Goal: Information Seeking & Learning: Learn about a topic

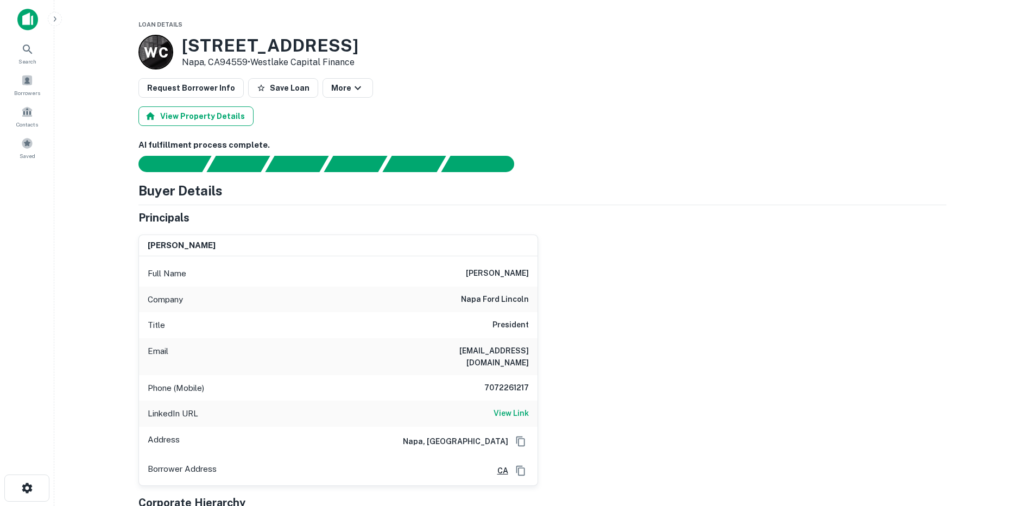
click at [211, 116] on button "View Property Details" at bounding box center [195, 116] width 115 height 20
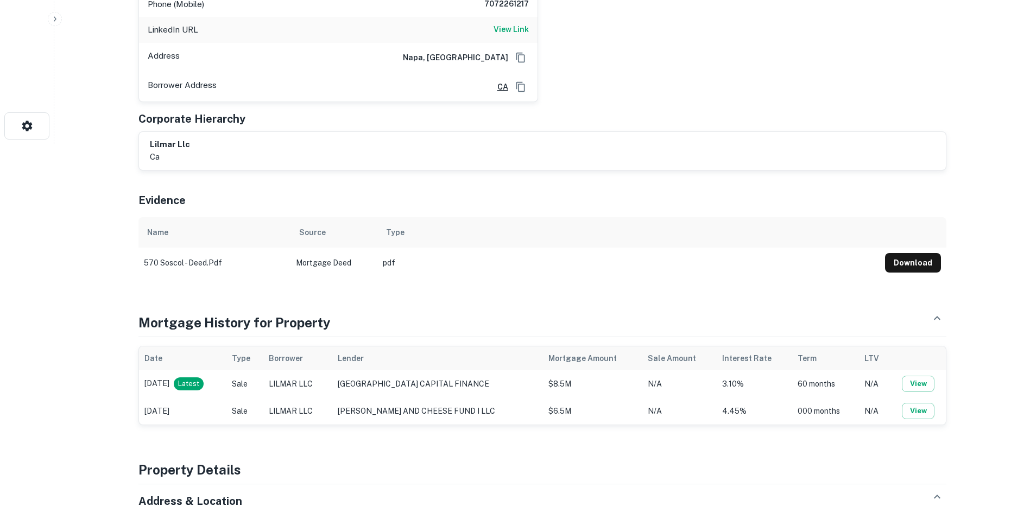
scroll to position [380, 0]
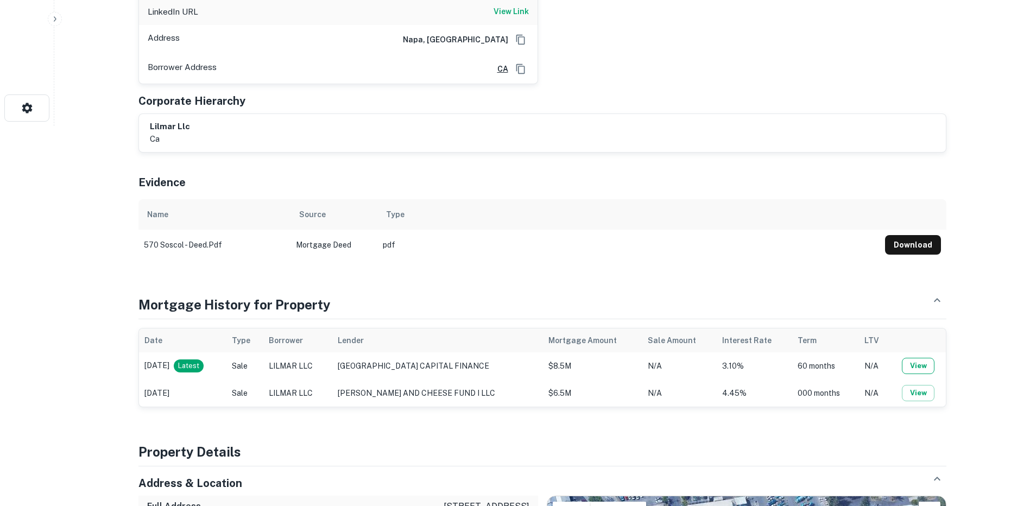
click at [916, 358] on button "View" at bounding box center [917, 366] width 33 height 16
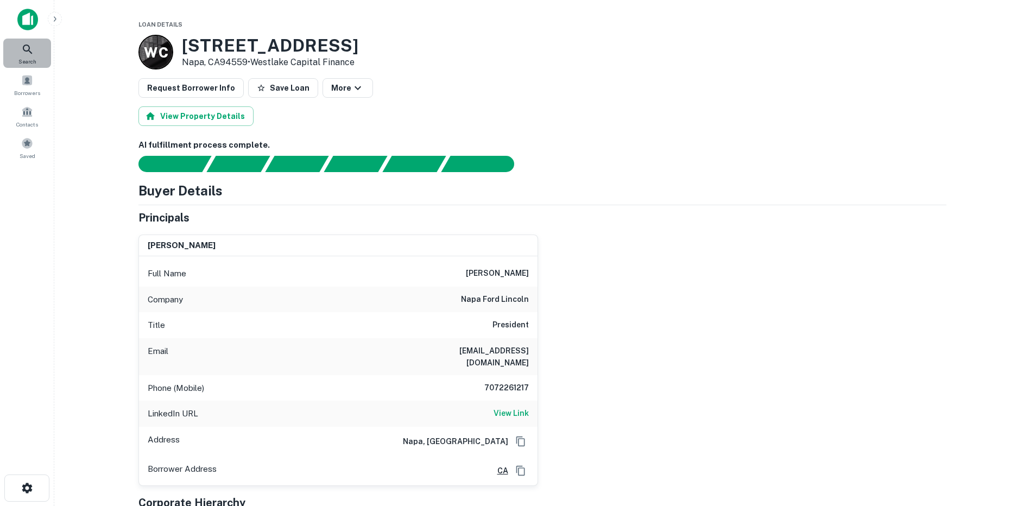
click at [26, 56] on div "Search" at bounding box center [27, 53] width 48 height 29
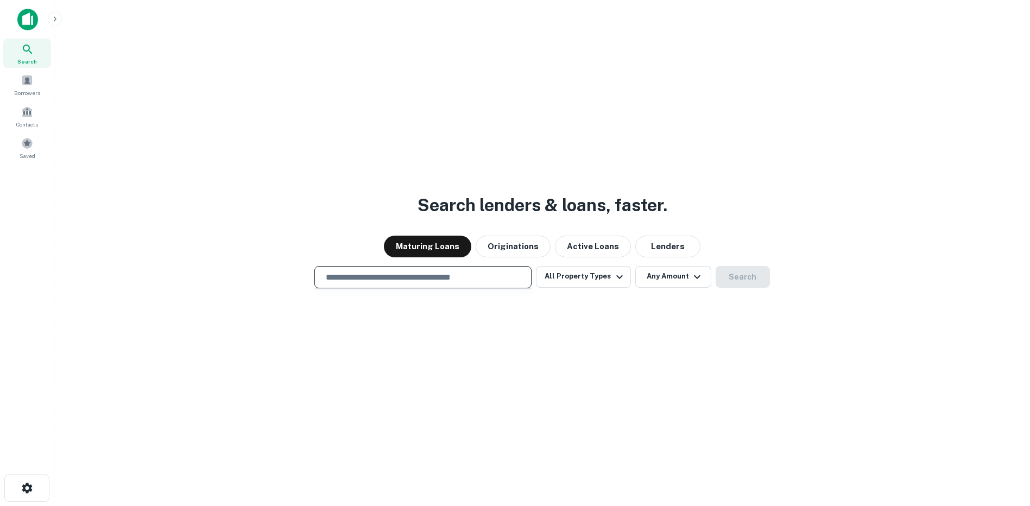
click at [473, 280] on input "text" at bounding box center [422, 277] width 207 height 12
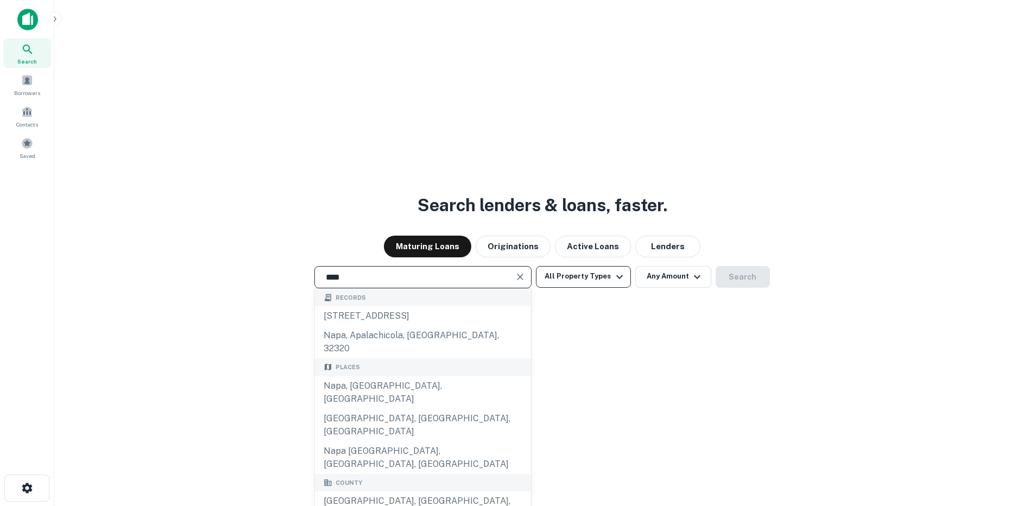
type input "****"
click at [620, 280] on icon "button" at bounding box center [619, 276] width 13 height 13
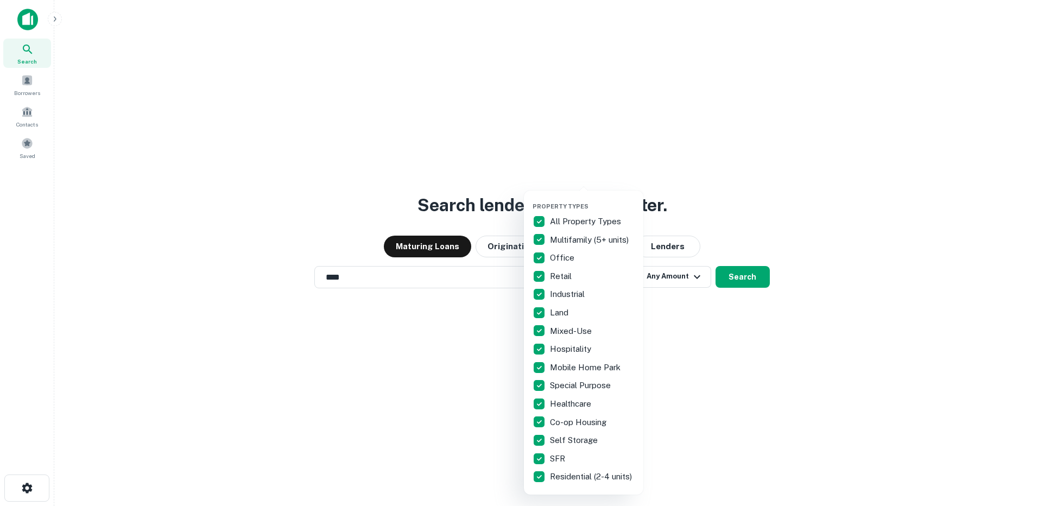
drag, startPoint x: 620, startPoint y: 280, endPoint x: 682, endPoint y: 345, distance: 89.8
click at [682, 345] on div at bounding box center [519, 253] width 1038 height 506
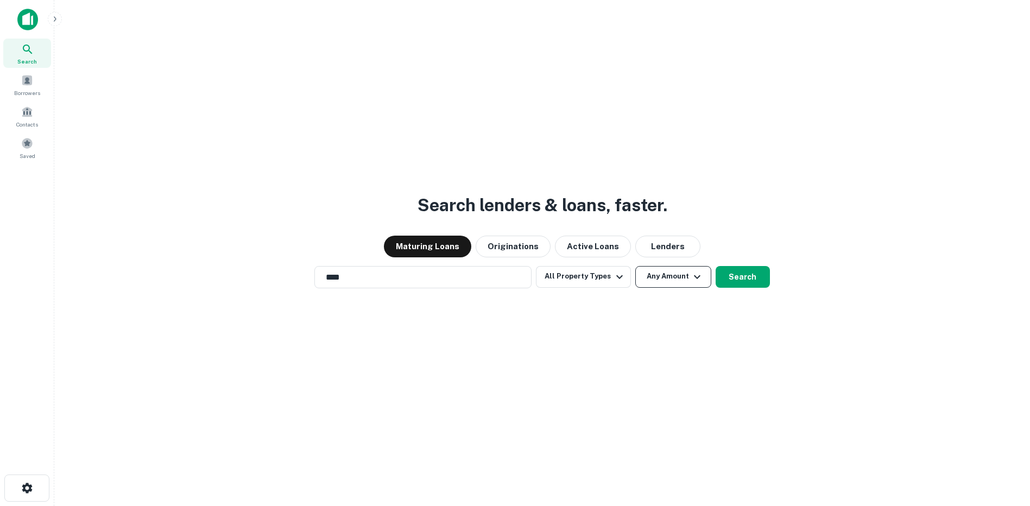
click at [693, 279] on icon "button" at bounding box center [696, 276] width 13 height 13
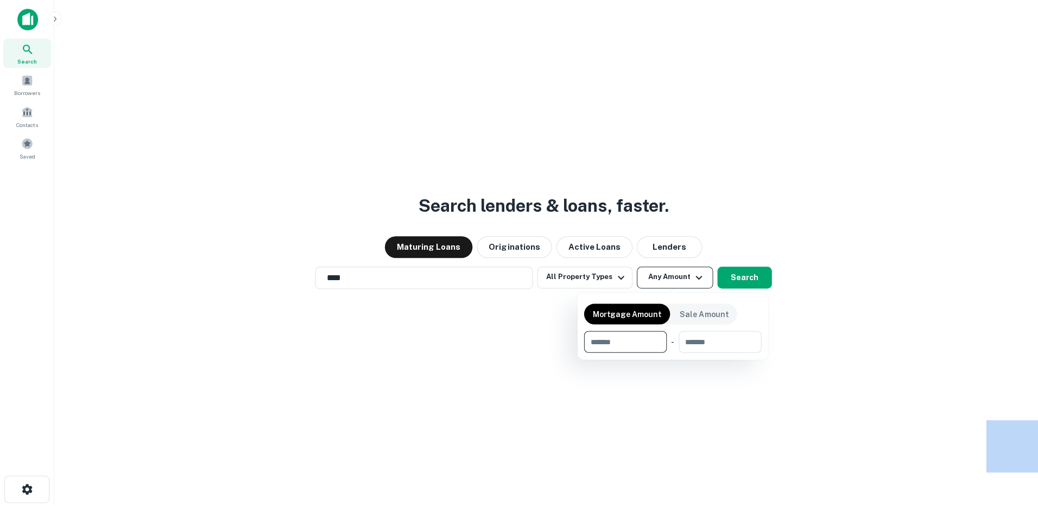
click at [693, 279] on div at bounding box center [519, 253] width 1038 height 506
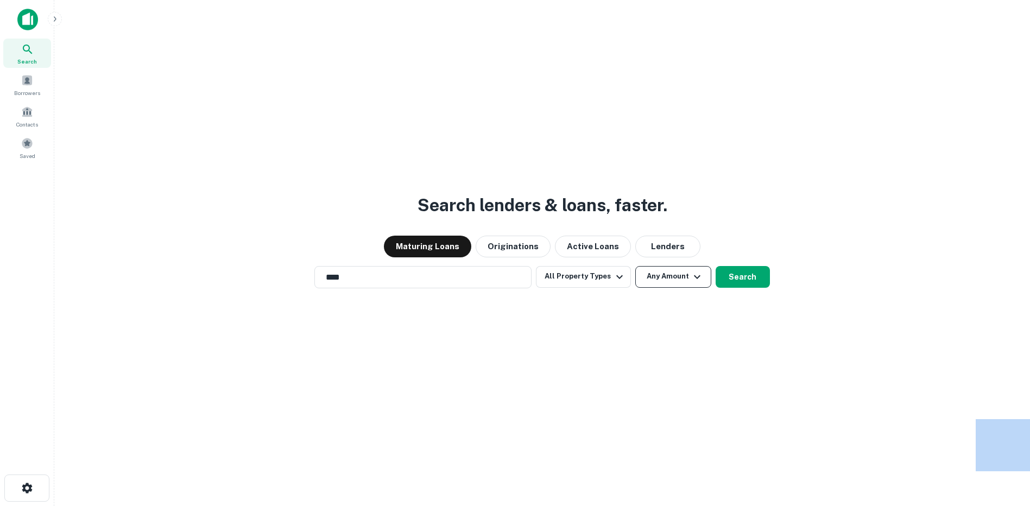
click at [693, 279] on icon "button" at bounding box center [696, 276] width 13 height 13
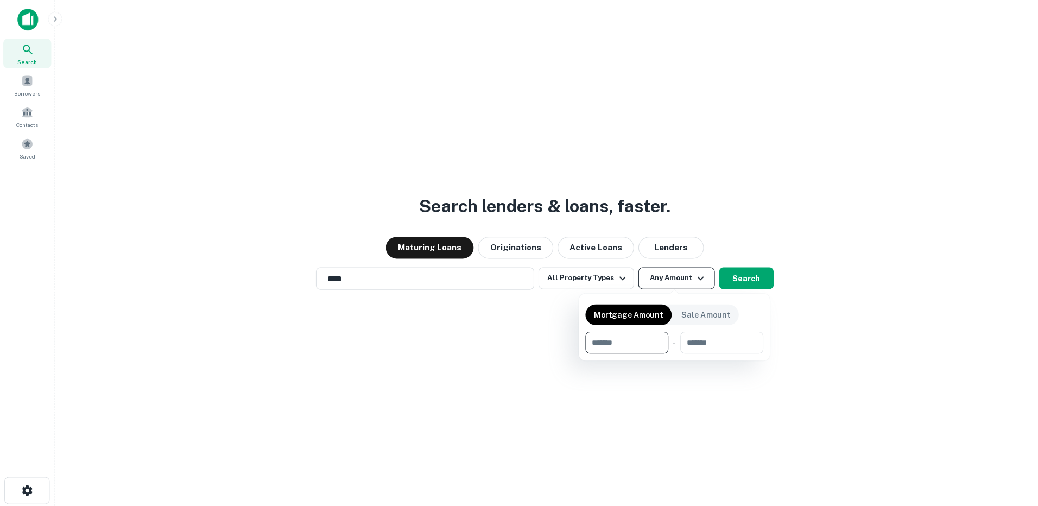
click at [693, 279] on div at bounding box center [519, 253] width 1038 height 506
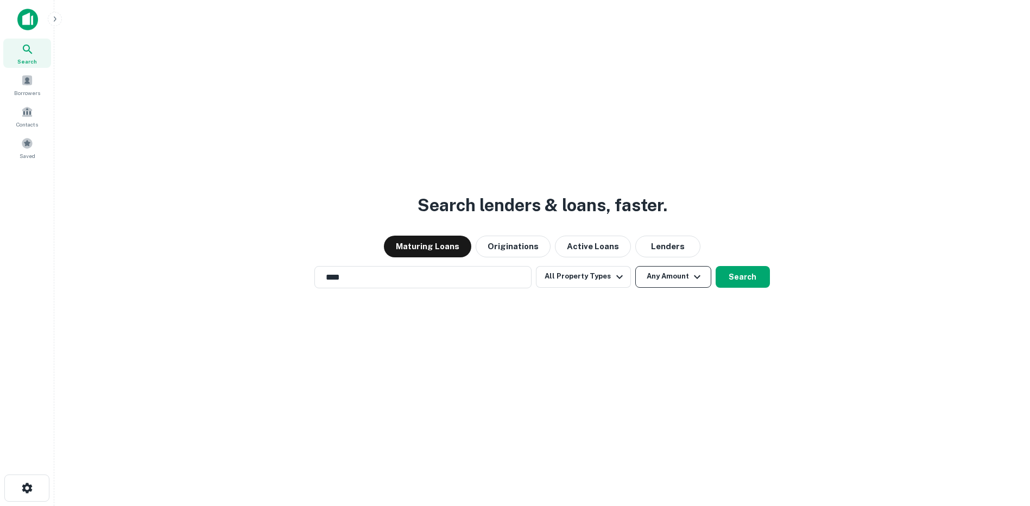
click at [693, 279] on icon "button" at bounding box center [696, 276] width 13 height 13
click at [691, 274] on icon "button" at bounding box center [696, 276] width 13 height 13
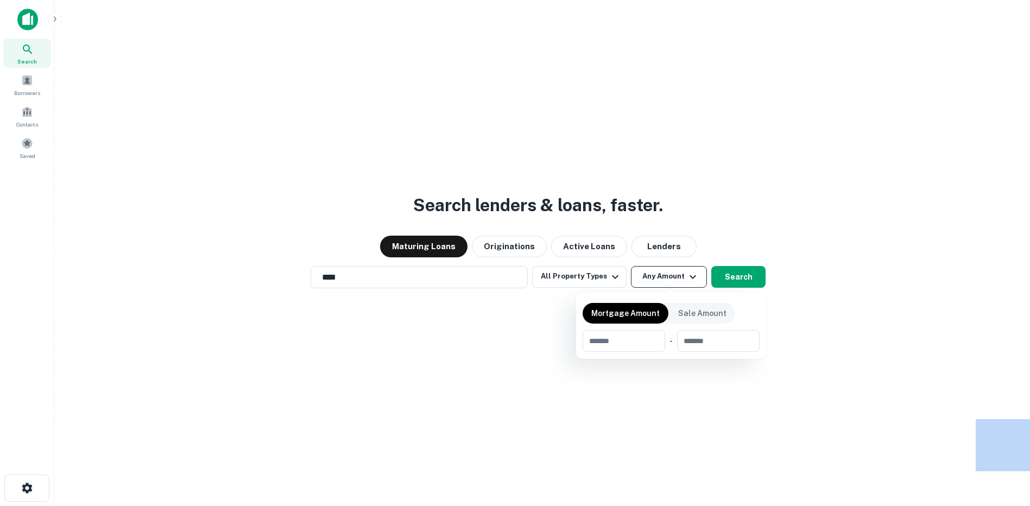
click at [691, 274] on div at bounding box center [515, 253] width 1030 height 506
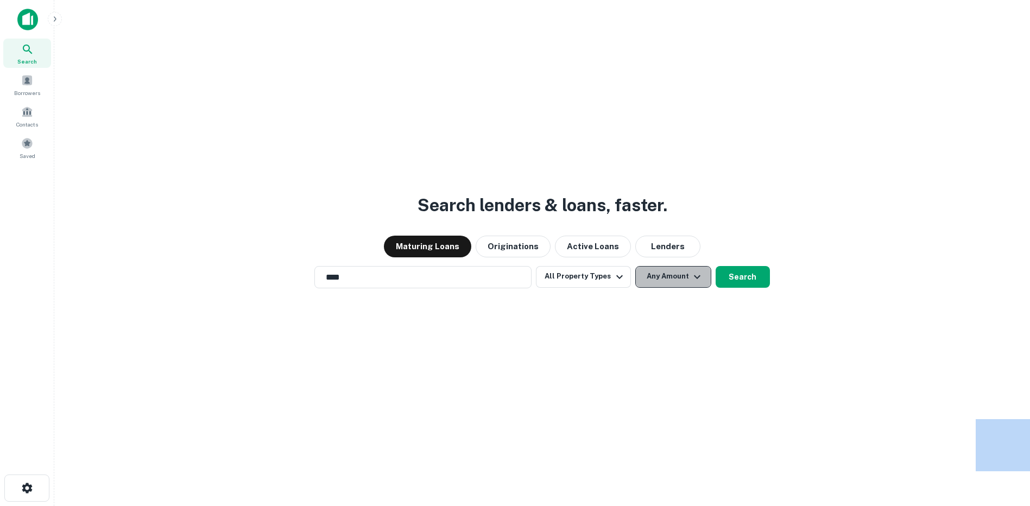
click at [693, 274] on icon "button" at bounding box center [696, 276] width 13 height 13
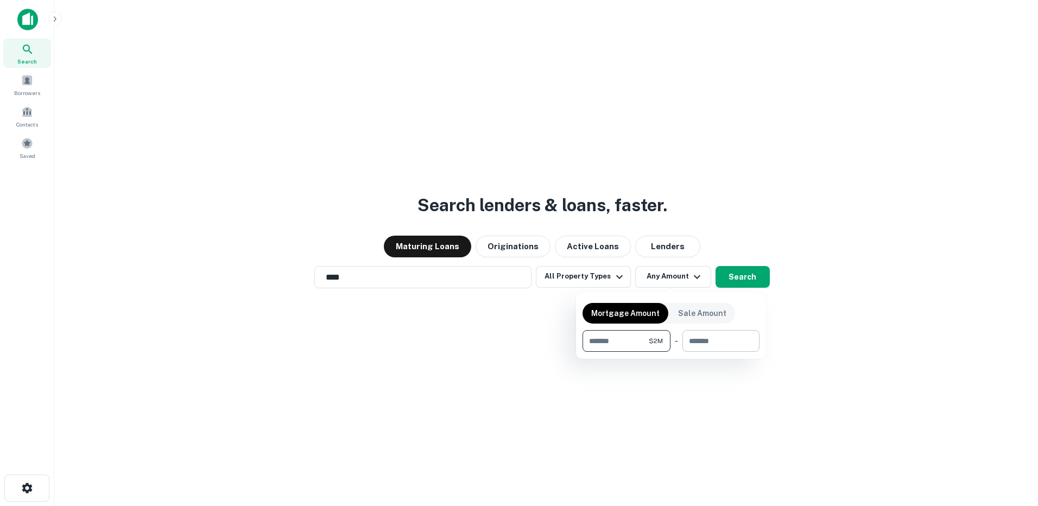
type input "*******"
click at [702, 343] on input "number" at bounding box center [716, 341] width 69 height 22
type input "********"
click at [734, 271] on div at bounding box center [519, 253] width 1038 height 506
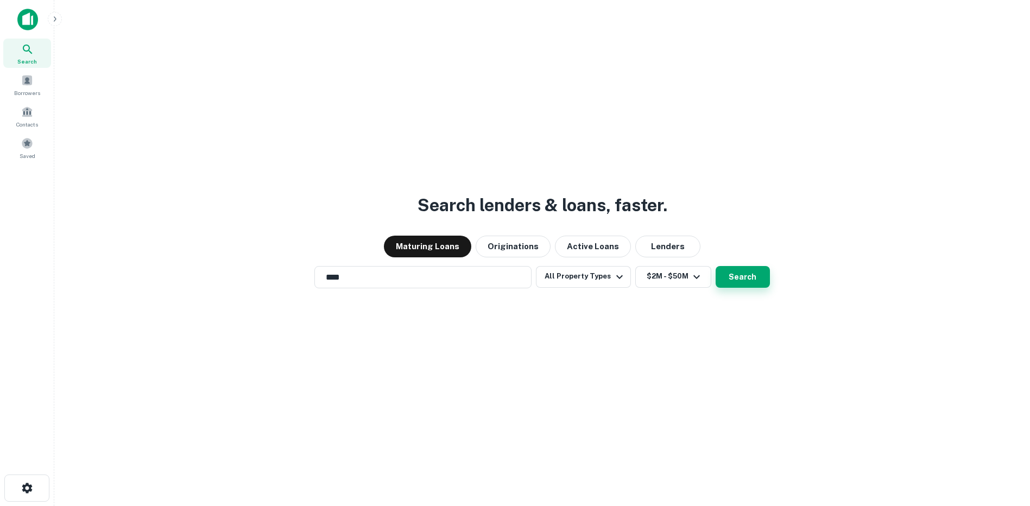
click at [736, 275] on button "Search" at bounding box center [742, 277] width 54 height 22
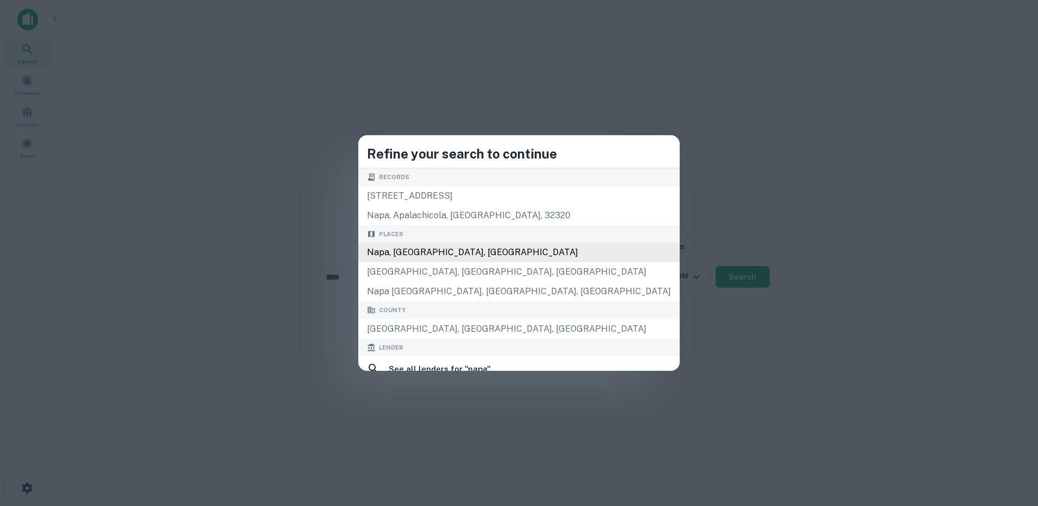
click at [462, 252] on div "Napa, [GEOGRAPHIC_DATA], [GEOGRAPHIC_DATA]" at bounding box center [518, 253] width 321 height 20
type input "**********"
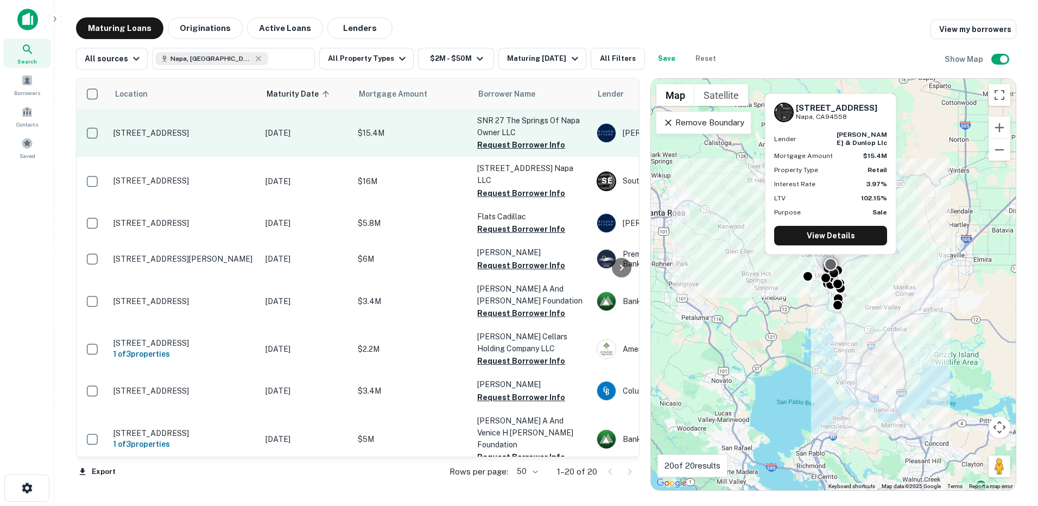
click at [244, 138] on p "[STREET_ADDRESS]" at bounding box center [183, 133] width 141 height 10
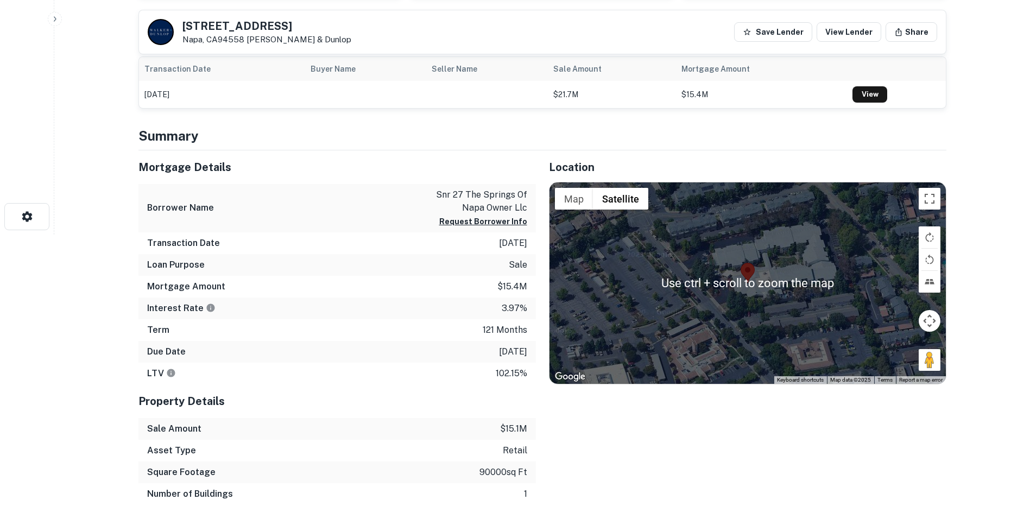
scroll to position [217, 0]
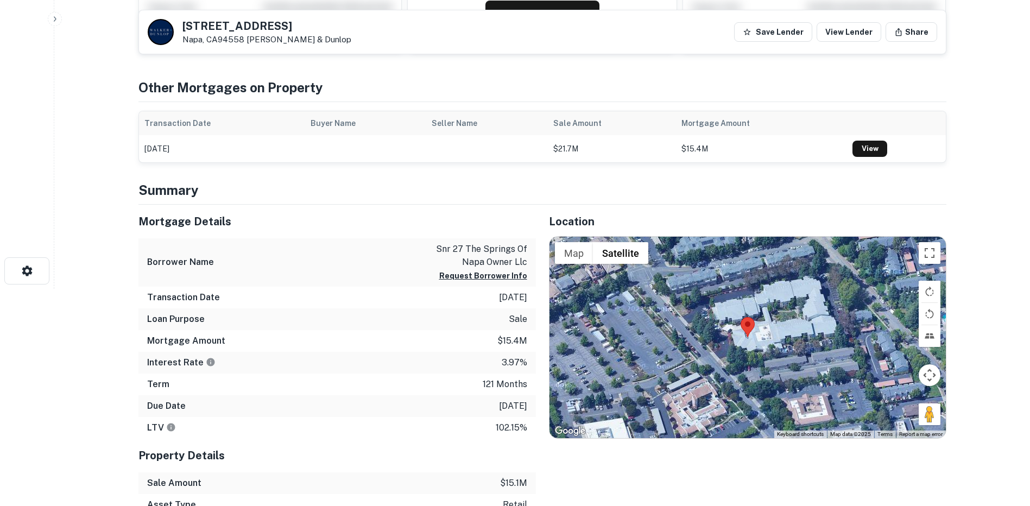
click at [996, 289] on html "Search Borrowers Contacts Saved Back to search [STREET_ADDRESS] [PERSON_NAME] &…" at bounding box center [515, 36] width 1030 height 506
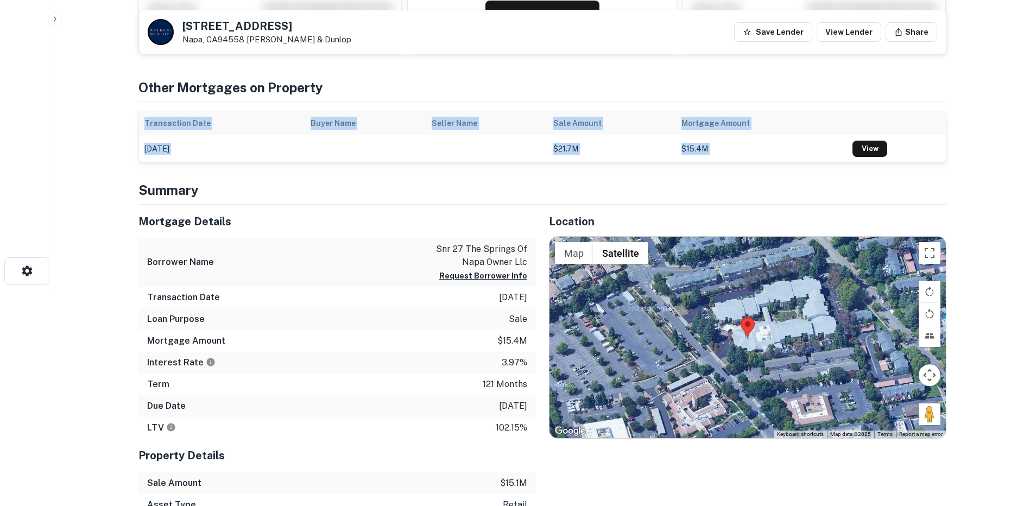
click at [996, 289] on html "Search Borrowers Contacts Saved Back to search [STREET_ADDRESS] [PERSON_NAME] &…" at bounding box center [515, 36] width 1030 height 506
click at [930, 253] on button "Toggle fullscreen view" at bounding box center [929, 253] width 22 height 22
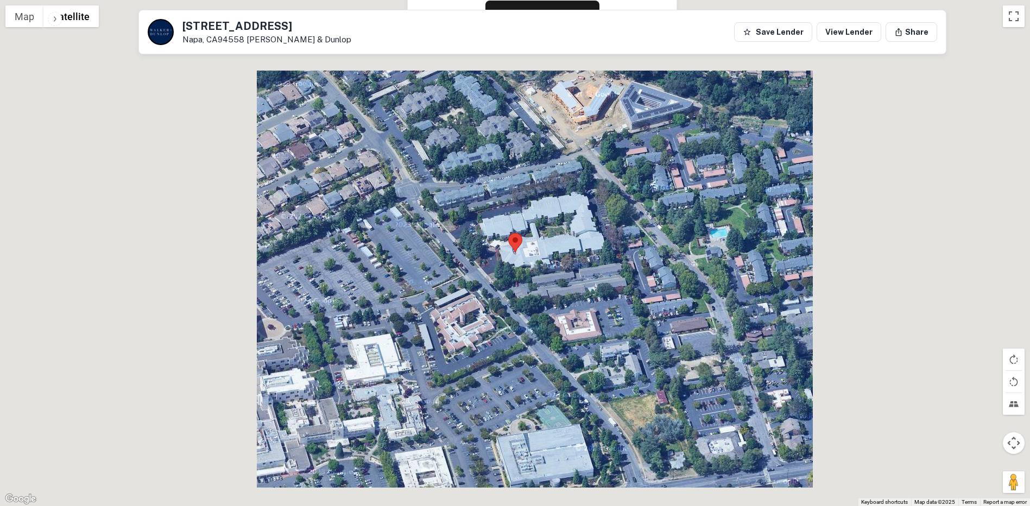
click at [932, 309] on div at bounding box center [515, 253] width 1030 height 506
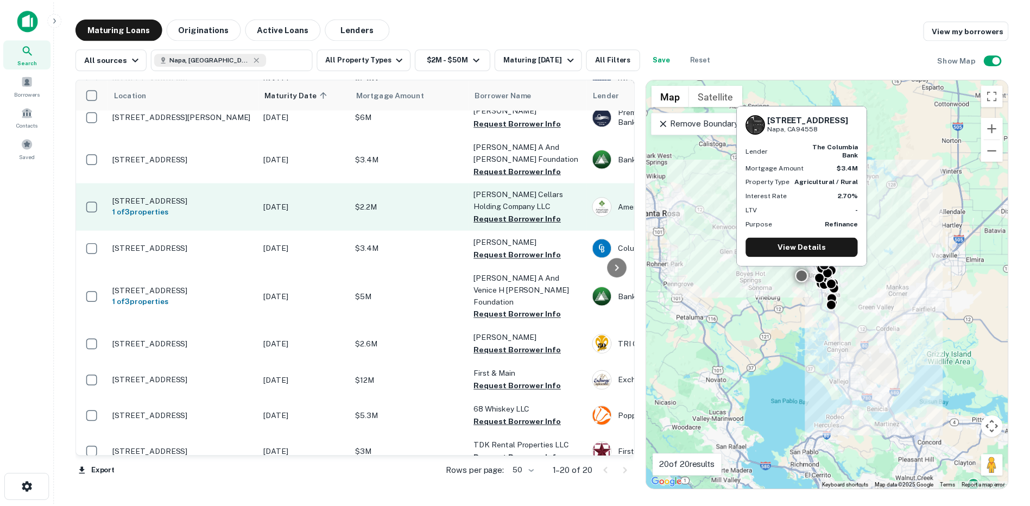
scroll to position [163, 0]
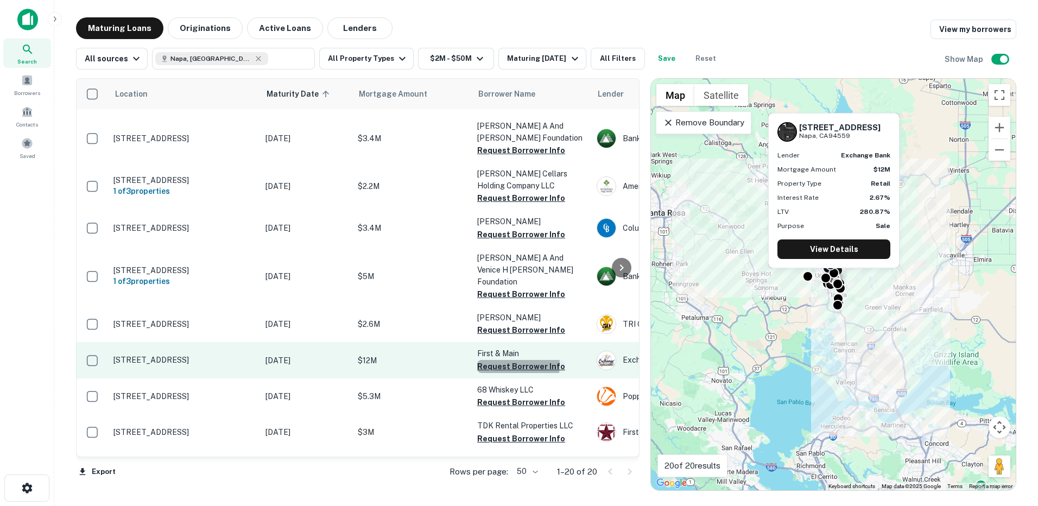
click at [492, 360] on button "Request Borrower Info" at bounding box center [521, 366] width 88 height 13
click at [189, 355] on p "[STREET_ADDRESS]" at bounding box center [183, 360] width 141 height 10
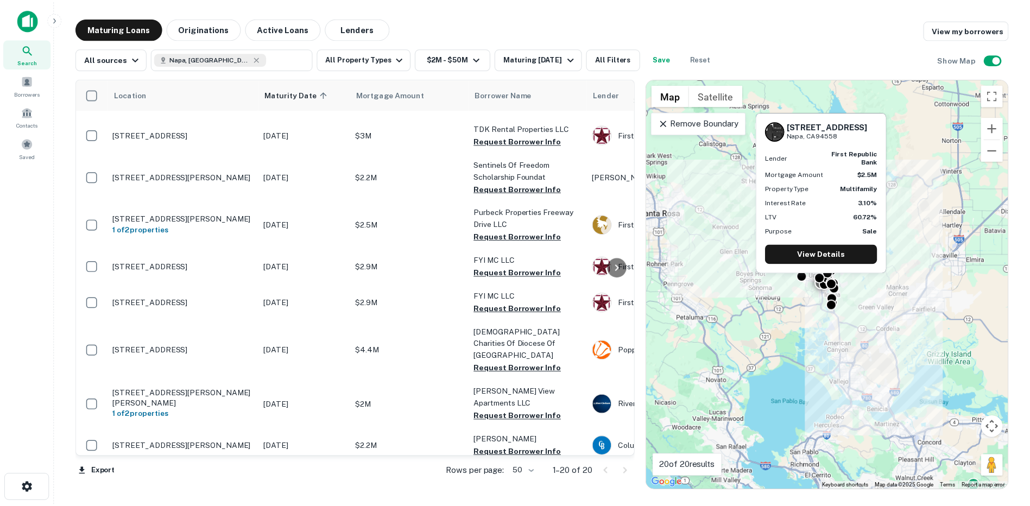
scroll to position [477, 0]
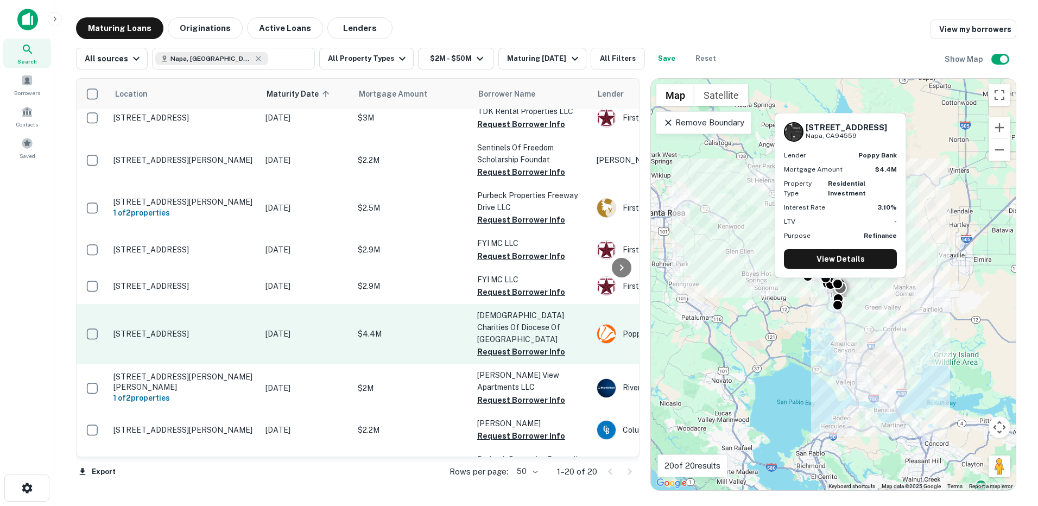
click at [190, 329] on p "[STREET_ADDRESS]" at bounding box center [183, 334] width 141 height 10
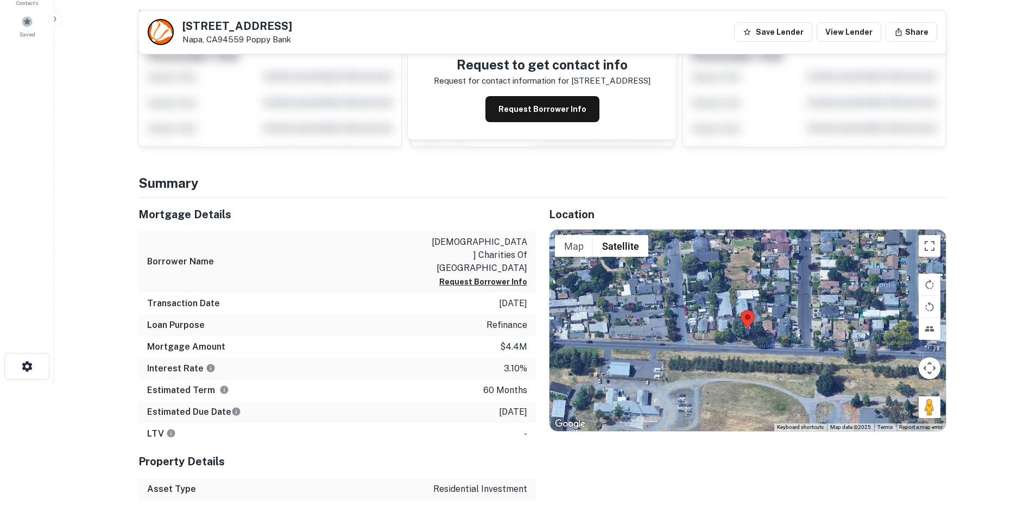
scroll to position [65, 0]
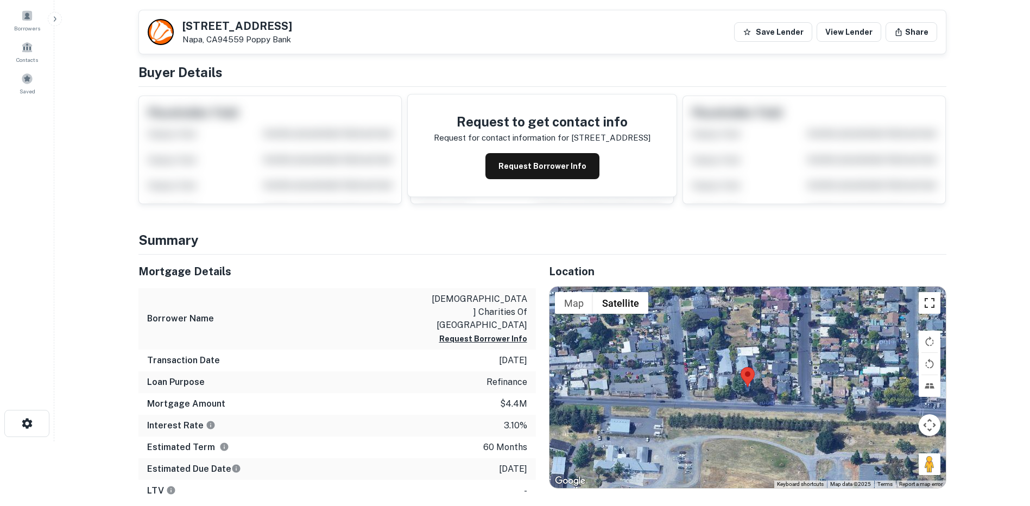
click at [925, 305] on button "Toggle fullscreen view" at bounding box center [929, 303] width 22 height 22
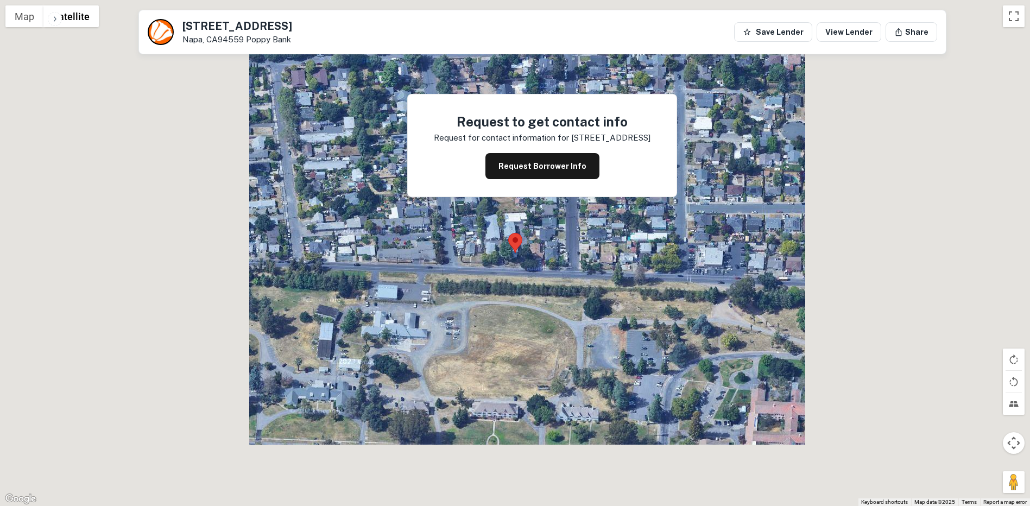
click at [928, 361] on div at bounding box center [515, 253] width 1030 height 506
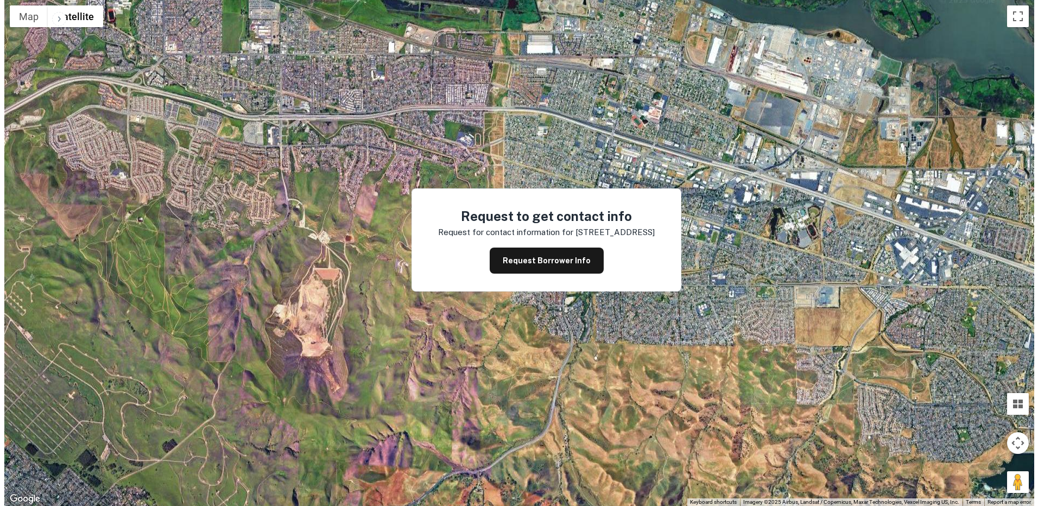
scroll to position [0, 0]
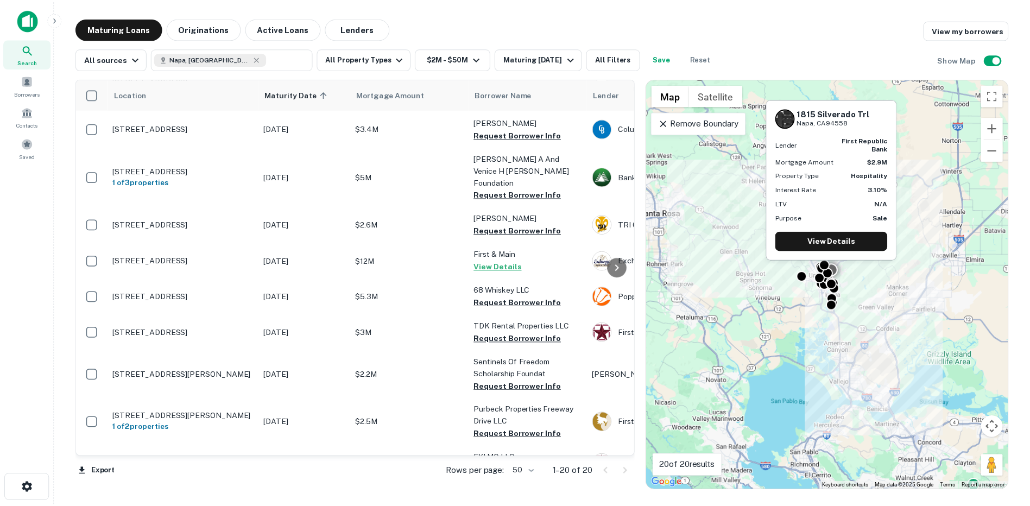
scroll to position [260, 0]
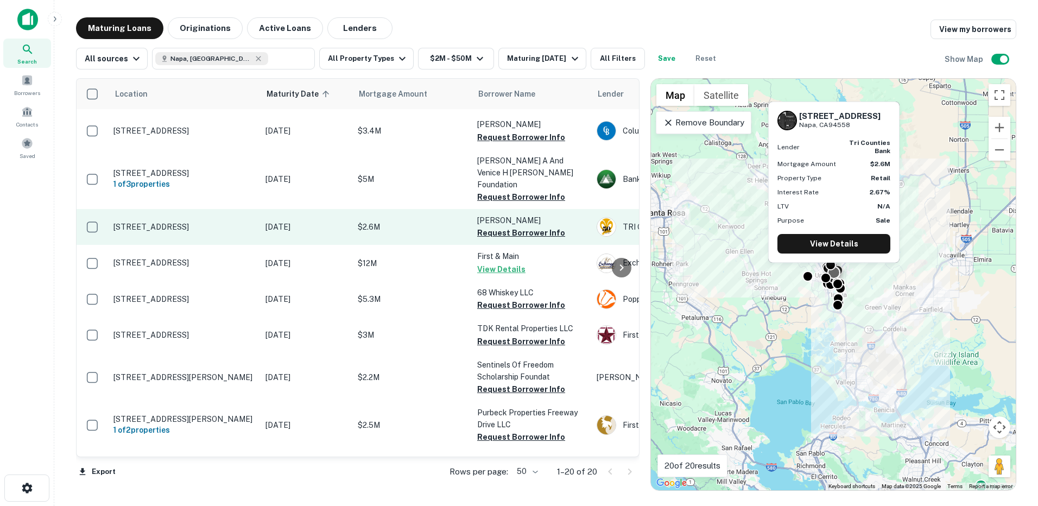
click at [200, 222] on p "[STREET_ADDRESS]" at bounding box center [183, 227] width 141 height 10
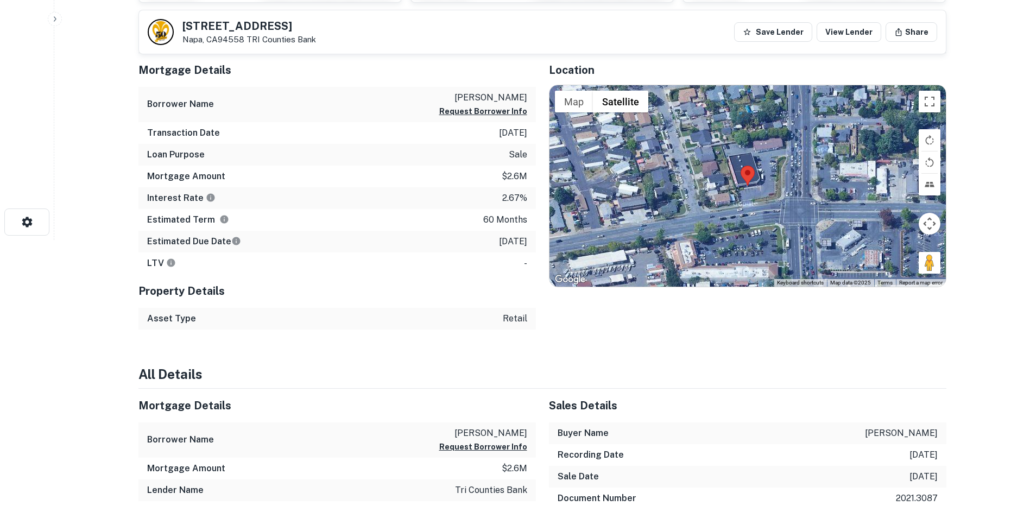
scroll to position [141, 0]
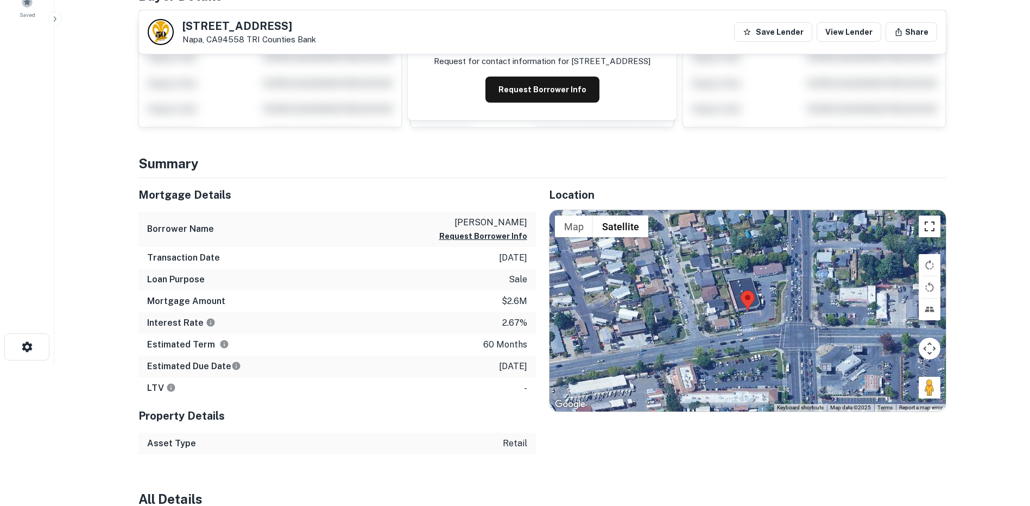
drag, startPoint x: 930, startPoint y: 227, endPoint x: 932, endPoint y: 283, distance: 56.5
click at [930, 227] on button "Toggle fullscreen view" at bounding box center [929, 226] width 22 height 22
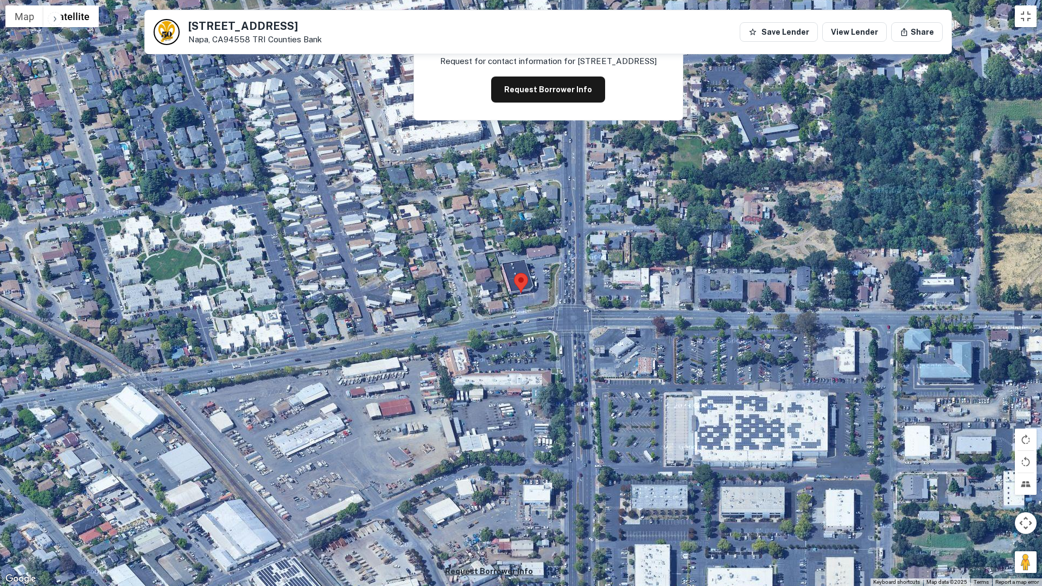
click at [520, 282] on img at bounding box center [521, 283] width 14 height 20
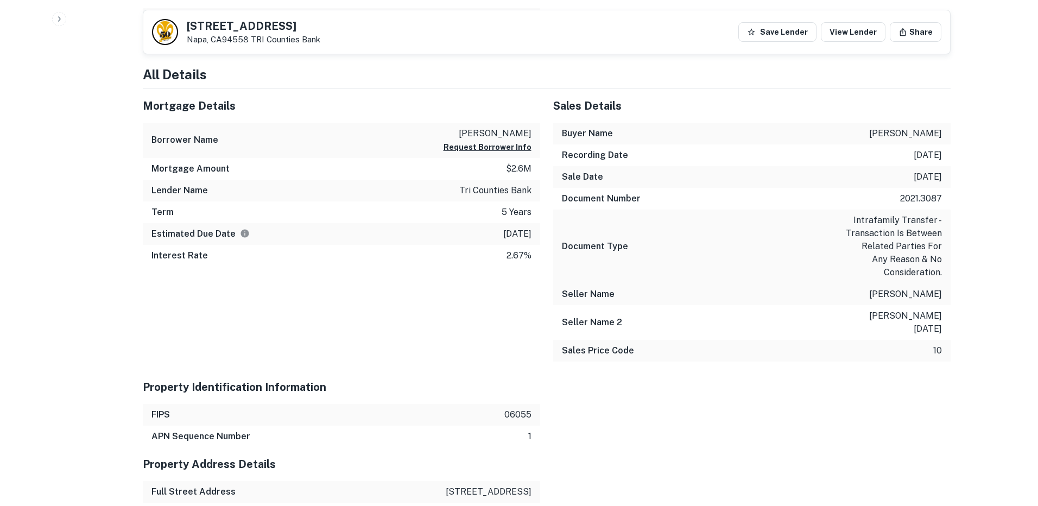
scroll to position [467, 0]
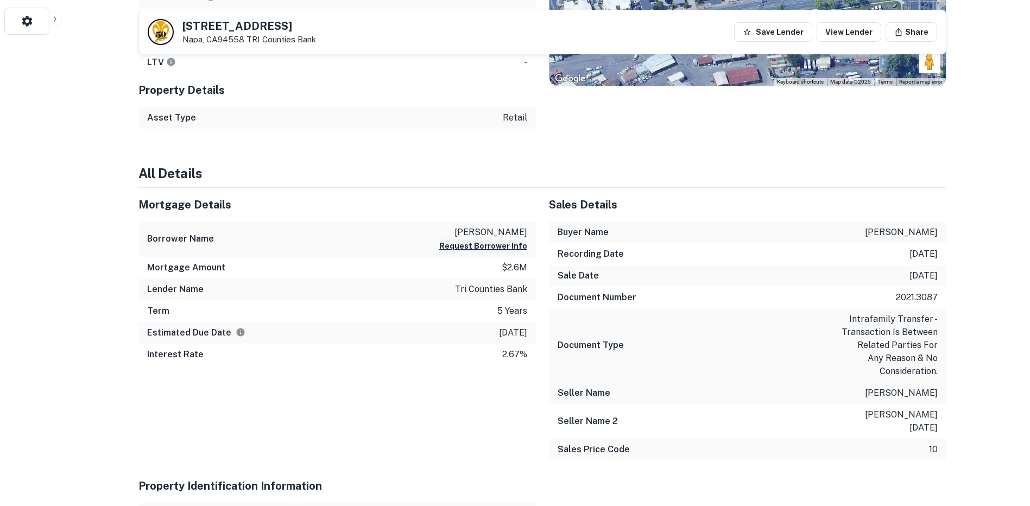
click at [501, 247] on button "Request Borrower Info" at bounding box center [483, 245] width 88 height 13
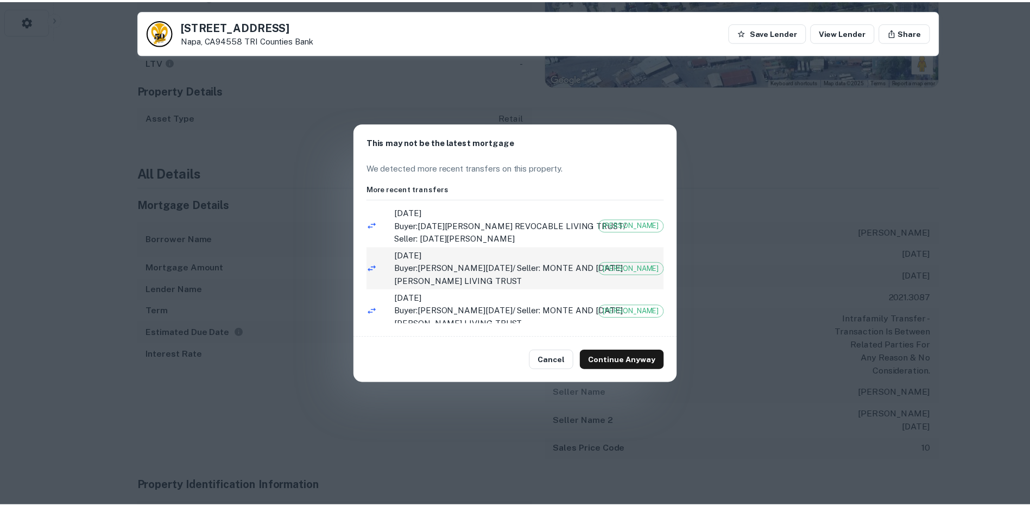
scroll to position [13, 0]
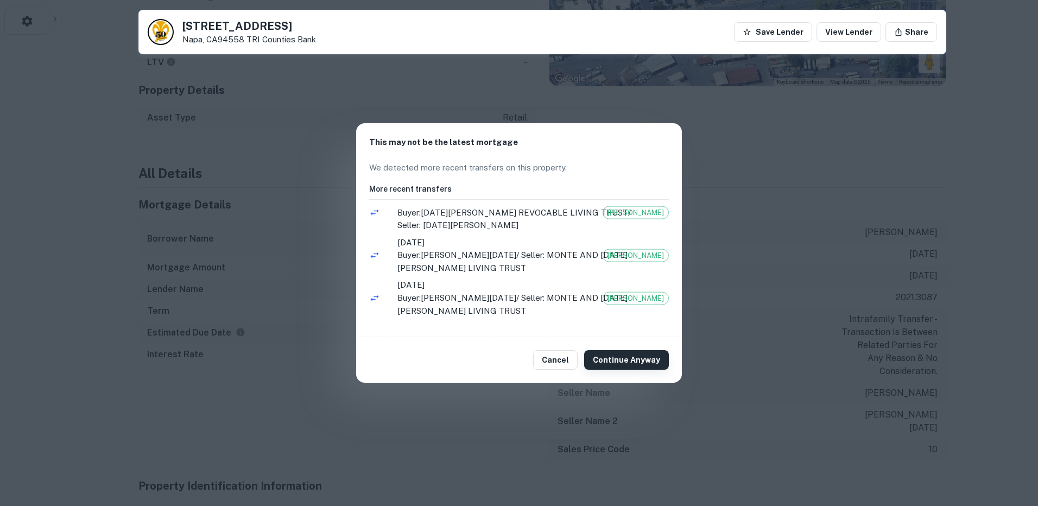
click at [620, 355] on button "Continue Anyway" at bounding box center [626, 360] width 85 height 20
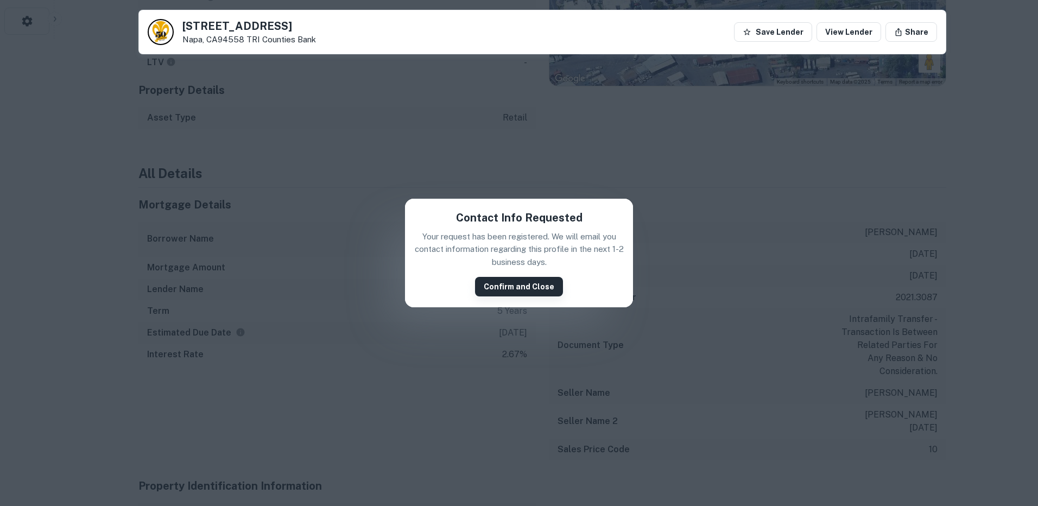
click at [514, 287] on button "Confirm and Close" at bounding box center [519, 287] width 88 height 20
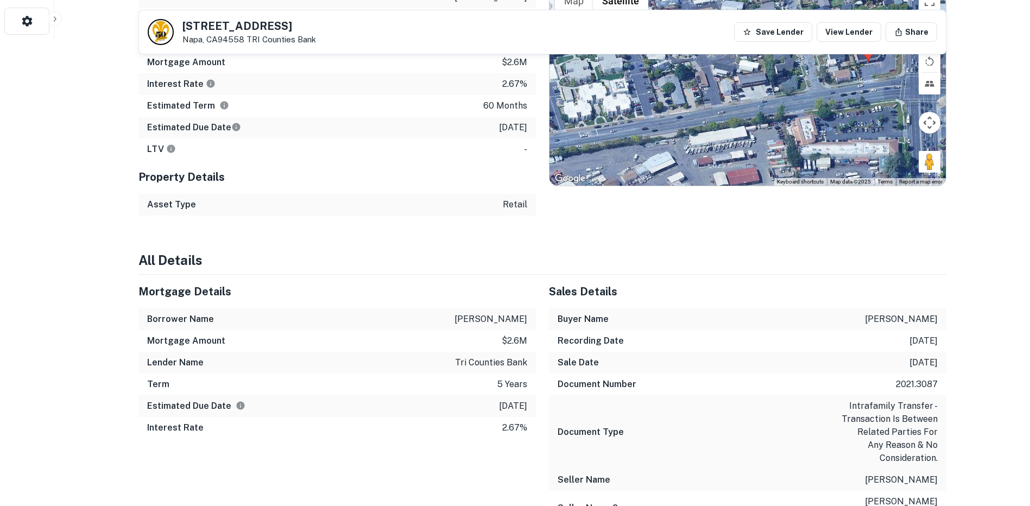
drag, startPoint x: 1012, startPoint y: 367, endPoint x: 913, endPoint y: 100, distance: 285.0
click at [759, 86] on div at bounding box center [747, 85] width 396 height 201
